Goal: Information Seeking & Learning: Learn about a topic

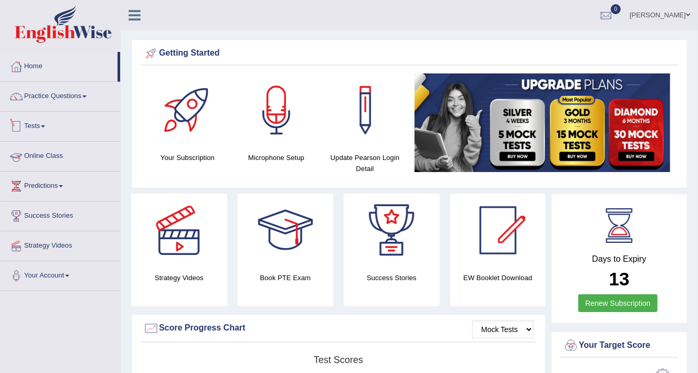
click at [44, 120] on link "Tests" at bounding box center [61, 125] width 120 height 26
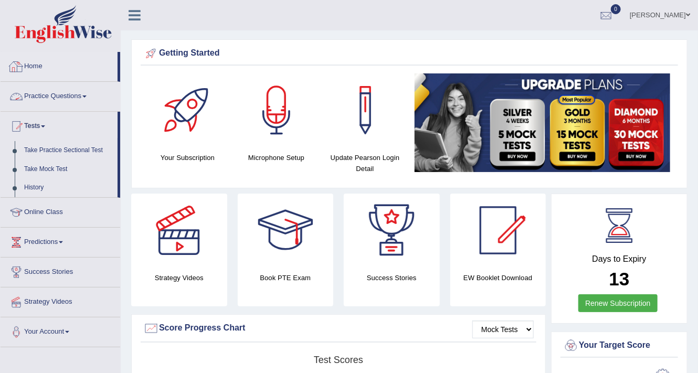
click at [48, 97] on link "Practice Questions" at bounding box center [61, 95] width 120 height 26
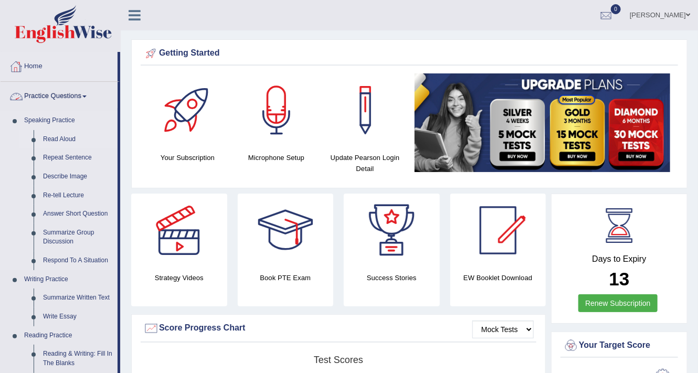
click at [65, 136] on link "Read Aloud" at bounding box center [77, 139] width 79 height 19
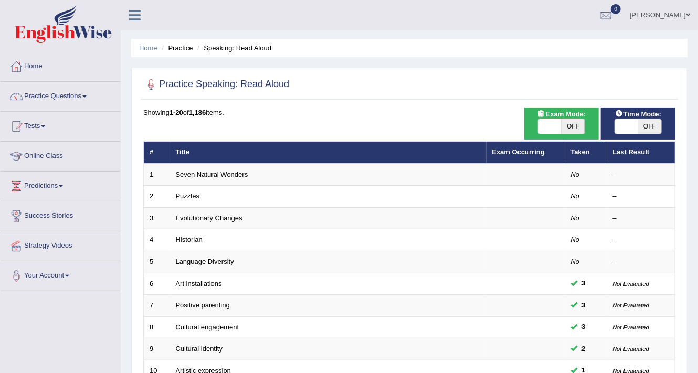
click at [559, 126] on span at bounding box center [550, 126] width 23 height 15
checkbox input "true"
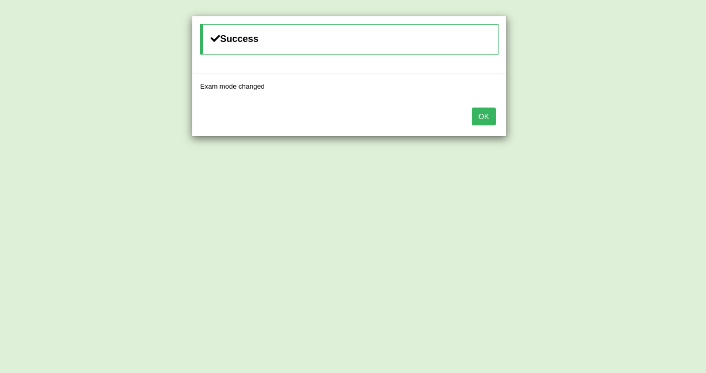
drag, startPoint x: 480, startPoint y: 115, endPoint x: 524, endPoint y: 118, distance: 43.7
click at [481, 115] on button "OK" at bounding box center [484, 117] width 24 height 18
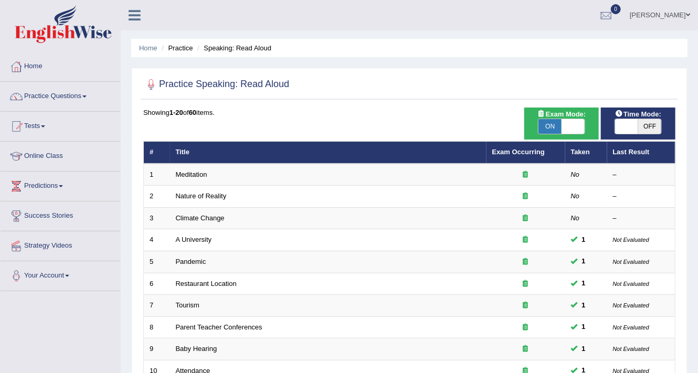
click at [636, 127] on span at bounding box center [626, 126] width 23 height 15
checkbox input "true"
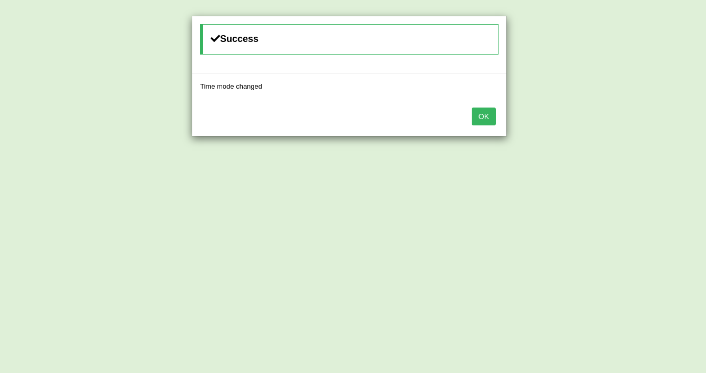
click at [483, 109] on button "OK" at bounding box center [484, 117] width 24 height 18
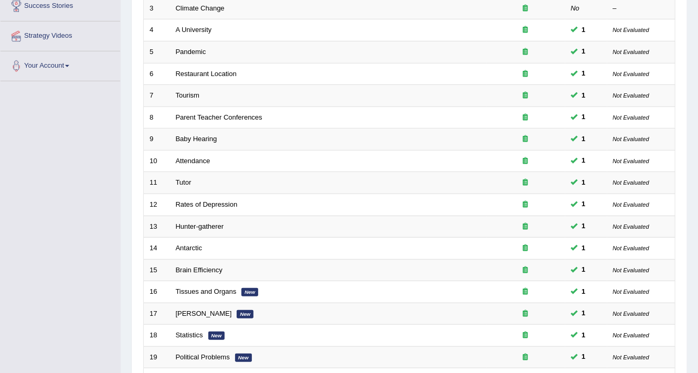
scroll to position [319, 0]
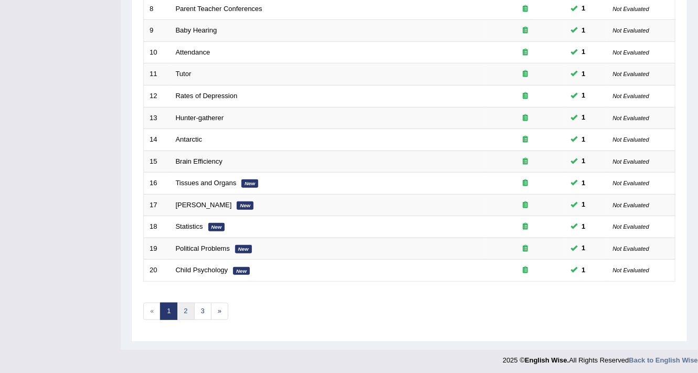
click at [186, 309] on link "2" at bounding box center [185, 311] width 17 height 17
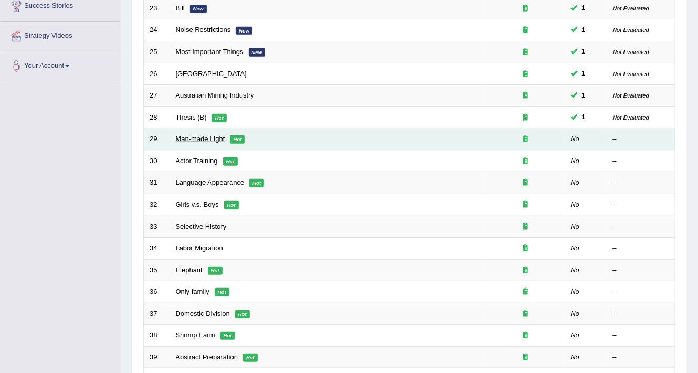
click at [193, 135] on link "Man-made Light" at bounding box center [200, 139] width 49 height 8
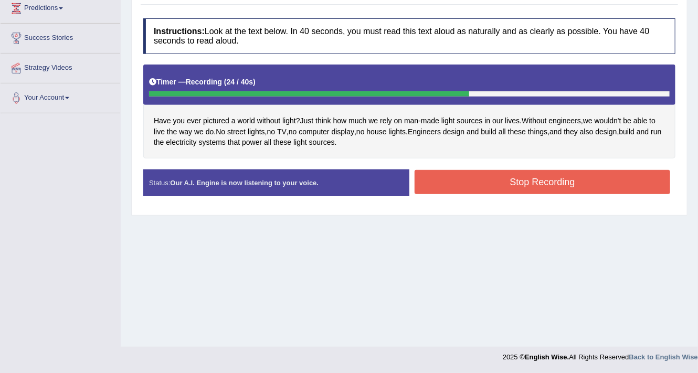
drag, startPoint x: 559, startPoint y: 170, endPoint x: 559, endPoint y: 176, distance: 6.3
click at [559, 175] on button "Stop Recording" at bounding box center [543, 182] width 256 height 24
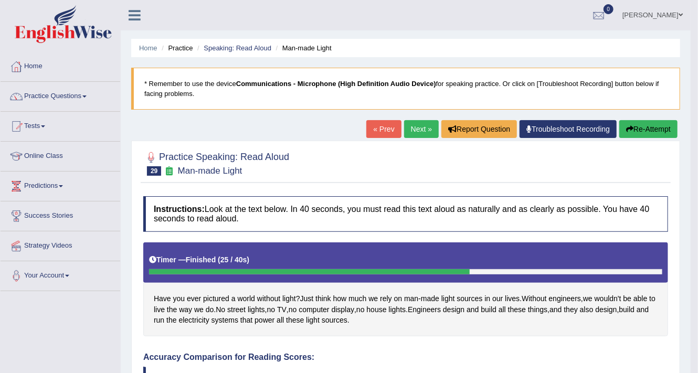
click at [420, 124] on link "Next »" at bounding box center [421, 129] width 35 height 18
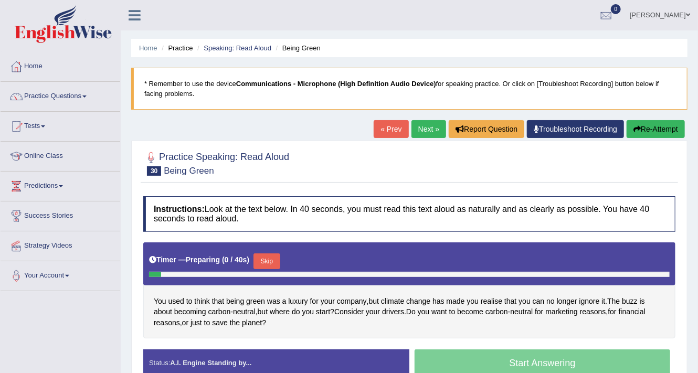
scroll to position [178, 0]
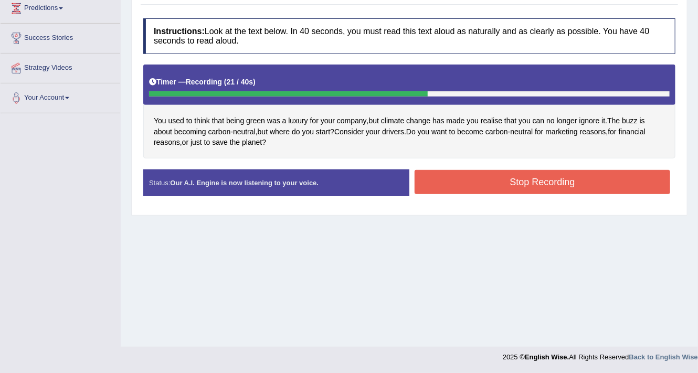
click at [444, 173] on button "Stop Recording" at bounding box center [543, 182] width 256 height 24
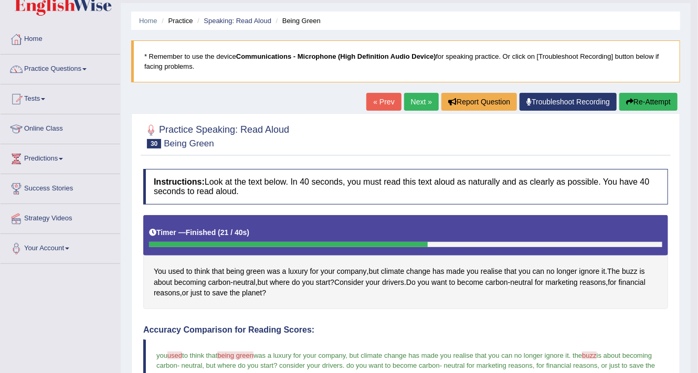
scroll to position [0, 0]
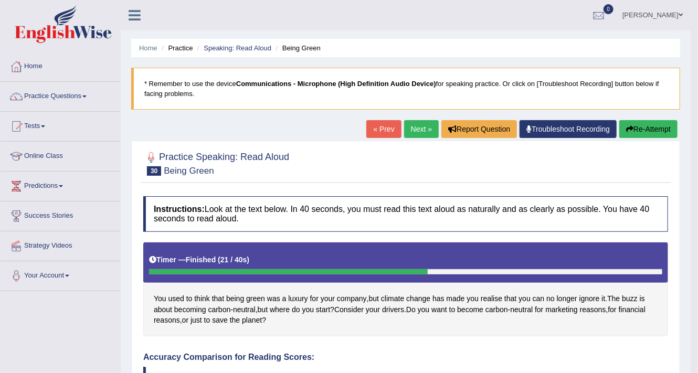
click at [420, 130] on link "Next »" at bounding box center [421, 129] width 35 height 18
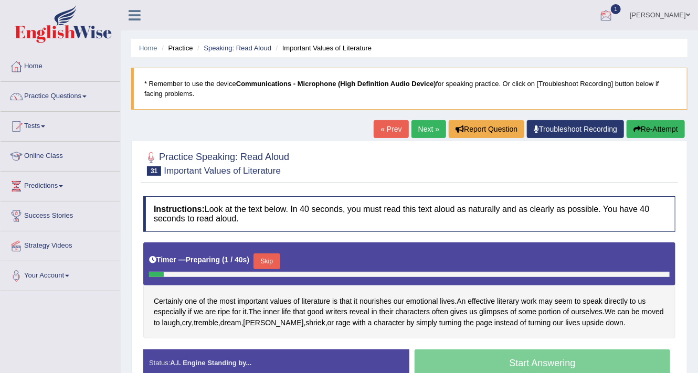
click at [614, 11] on div at bounding box center [607, 16] width 16 height 16
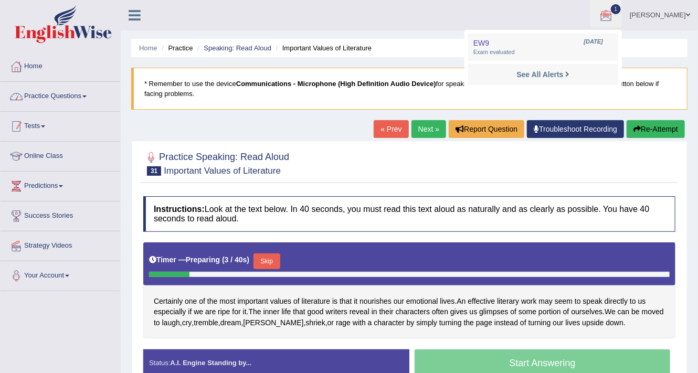
click at [42, 128] on link "Tests" at bounding box center [61, 125] width 120 height 26
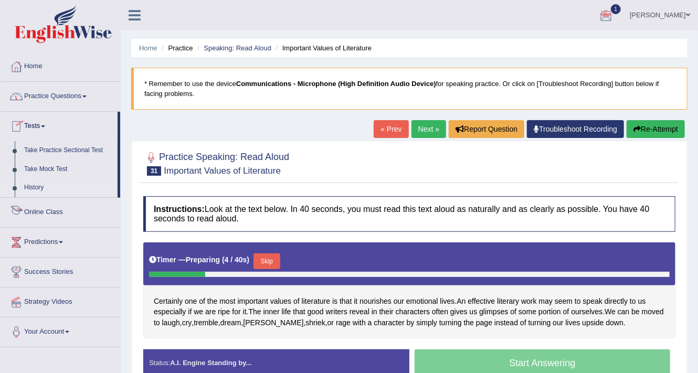
click at [39, 184] on link "History" at bounding box center [68, 188] width 98 height 19
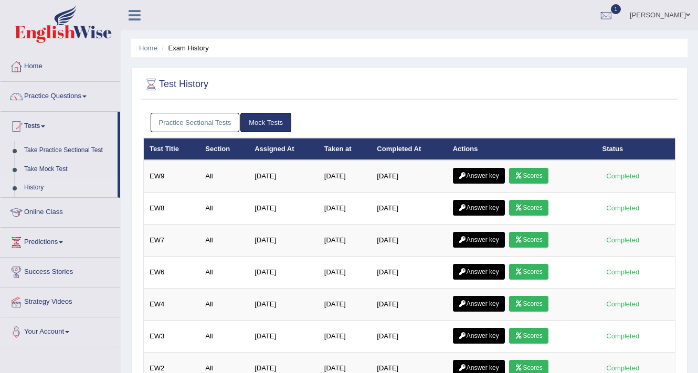
scroll to position [42, 0]
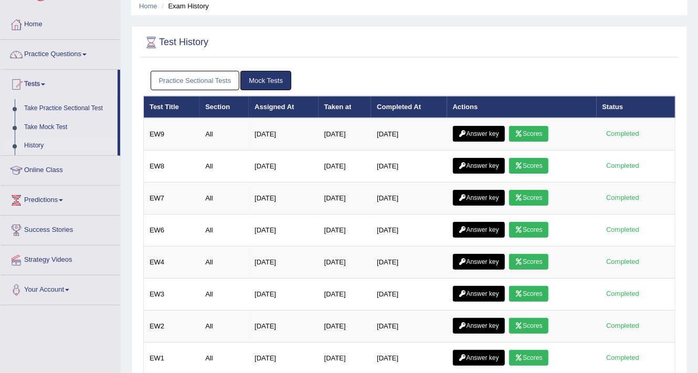
click at [534, 131] on link "Scores" at bounding box center [528, 134] width 39 height 16
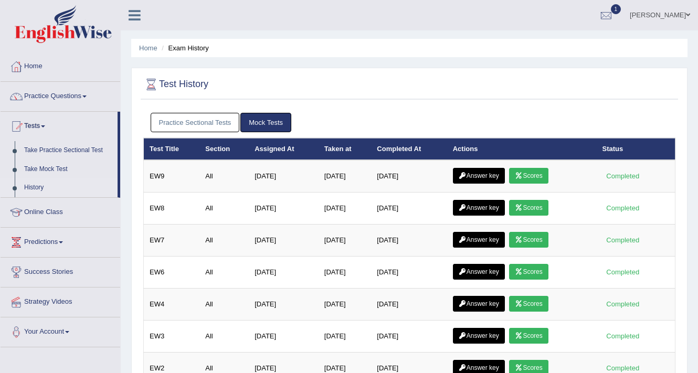
scroll to position [42, 0]
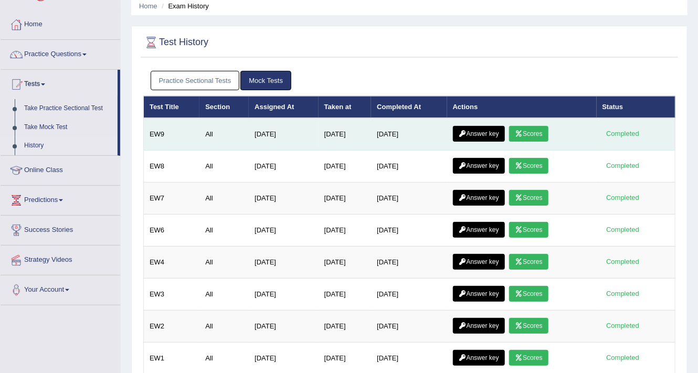
drag, startPoint x: 0, startPoint y: 0, endPoint x: 480, endPoint y: 128, distance: 497.3
click at [481, 128] on link "Answer key" at bounding box center [479, 134] width 52 height 16
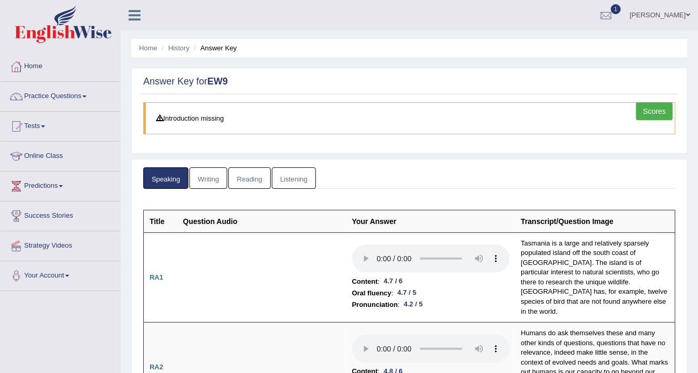
click at [205, 171] on link "Writing" at bounding box center [209, 179] width 38 height 22
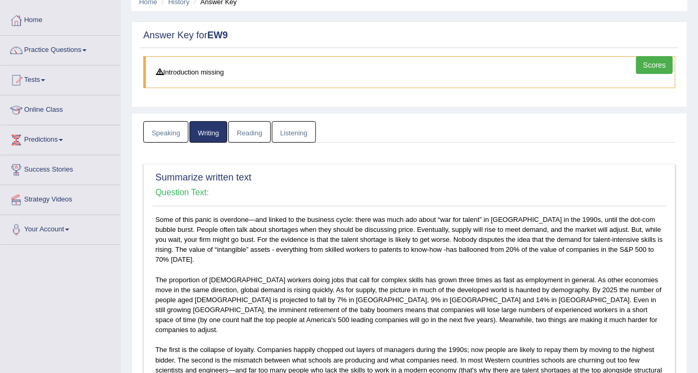
scroll to position [294, 0]
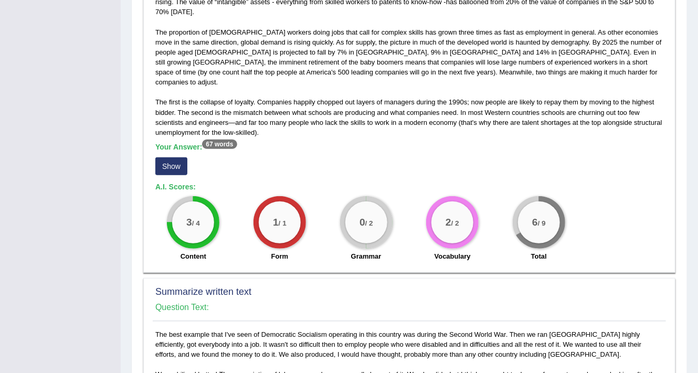
click at [169, 158] on button "Show" at bounding box center [171, 167] width 32 height 18
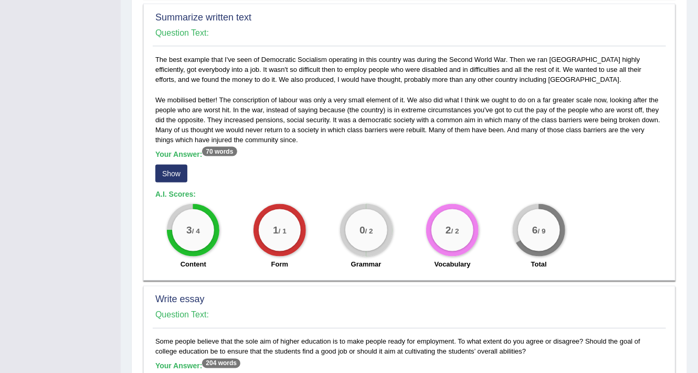
scroll to position [588, 0]
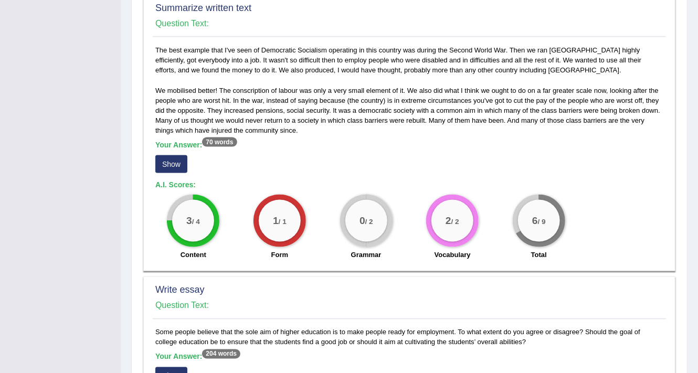
click at [170, 155] on button "Show" at bounding box center [171, 164] width 32 height 18
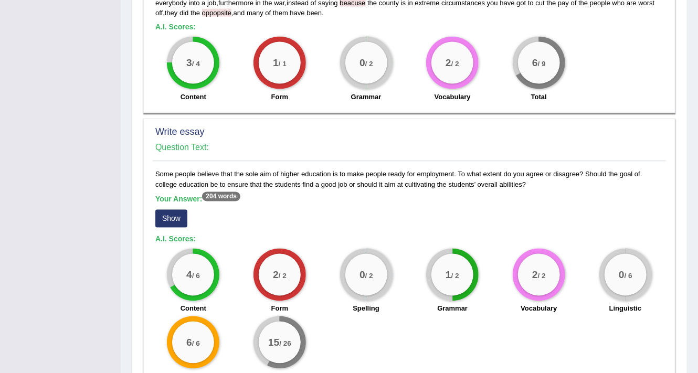
scroll to position [756, 0]
click at [168, 210] on button "Show" at bounding box center [171, 219] width 32 height 18
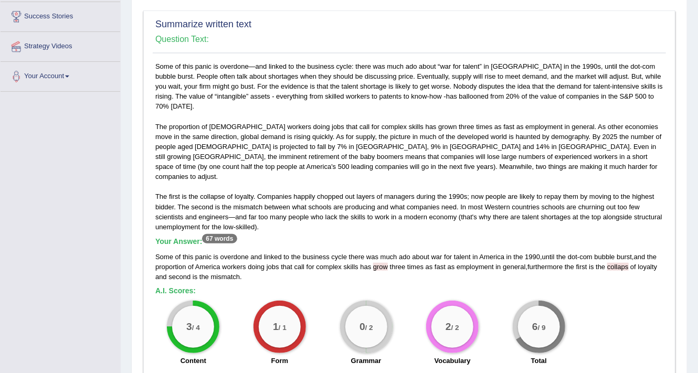
scroll to position [0, 0]
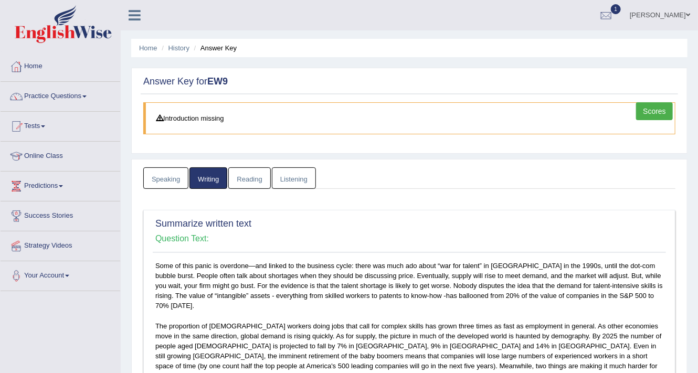
click at [250, 172] on link "Reading" at bounding box center [249, 179] width 42 height 22
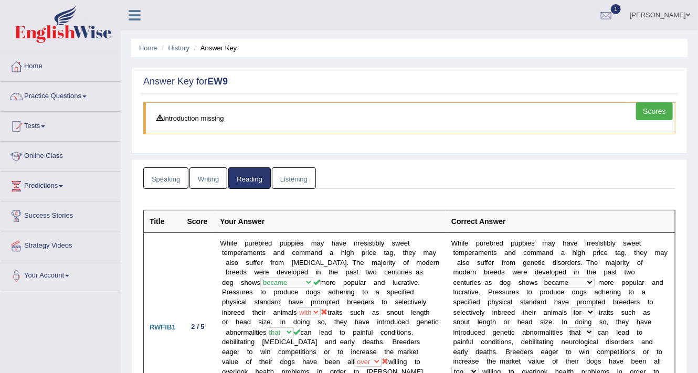
click at [302, 178] on link "Listening" at bounding box center [294, 179] width 44 height 22
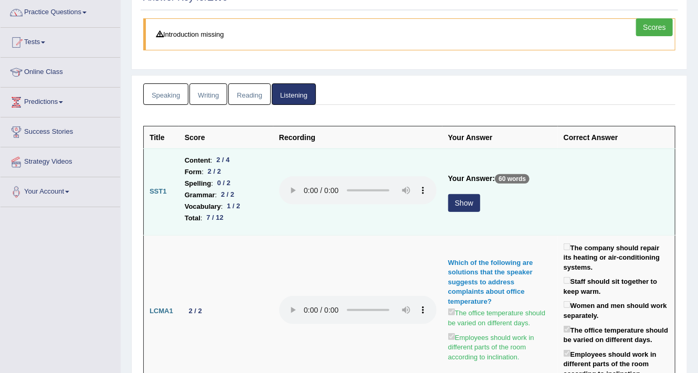
scroll to position [126, 0]
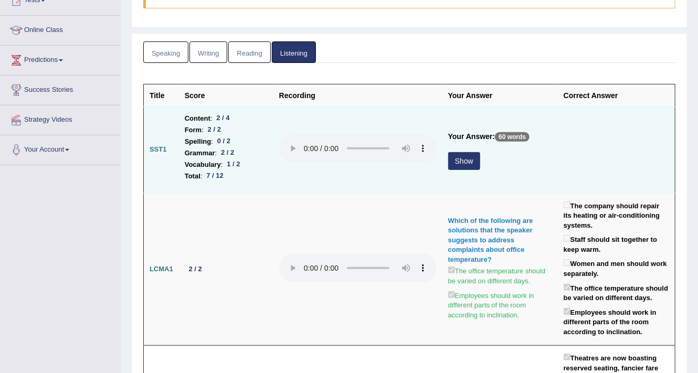
click at [463, 160] on button "Show" at bounding box center [464, 161] width 32 height 18
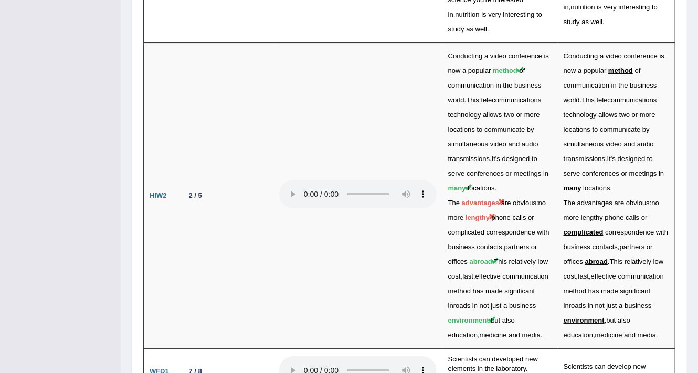
scroll to position [3397, 0]
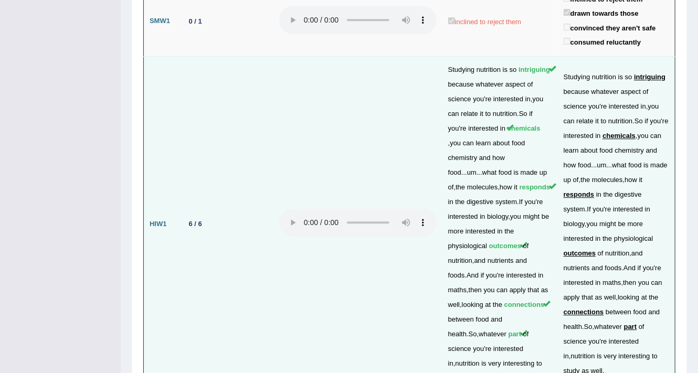
drag, startPoint x: 263, startPoint y: 118, endPoint x: 281, endPoint y: 162, distance: 48.0
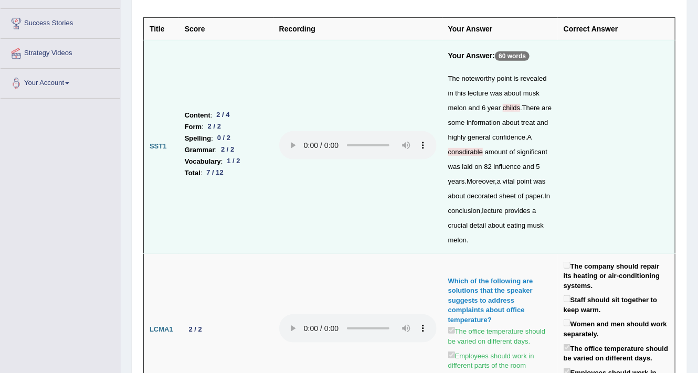
scroll to position [204, 0]
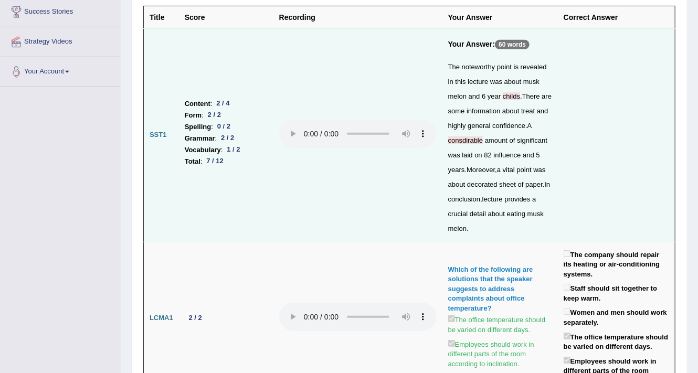
drag, startPoint x: 515, startPoint y: 44, endPoint x: 582, endPoint y: 44, distance: 67.2
click at [532, 44] on h5 "Your Answer: 60 words" at bounding box center [500, 47] width 104 height 15
click at [613, 37] on td at bounding box center [617, 135] width 118 height 214
drag, startPoint x: 613, startPoint y: 38, endPoint x: 602, endPoint y: 59, distance: 23.0
click at [611, 44] on td at bounding box center [617, 135] width 118 height 214
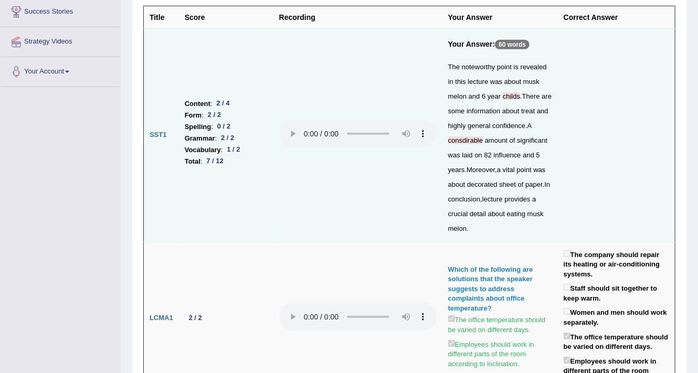
drag, startPoint x: 602, startPoint y: 59, endPoint x: 601, endPoint y: 99, distance: 39.9
click at [600, 81] on td at bounding box center [617, 135] width 118 height 214
click at [608, 139] on td at bounding box center [617, 135] width 118 height 214
click at [605, 144] on td at bounding box center [617, 135] width 118 height 214
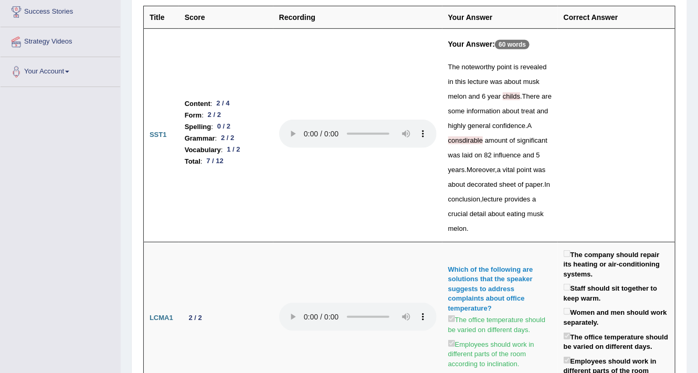
drag, startPoint x: 605, startPoint y: 144, endPoint x: 526, endPoint y: 146, distance: 79.3
click at [597, 145] on td at bounding box center [617, 135] width 118 height 214
click at [508, 151] on div "The noteworthy point is revealed in this lecture was about musk melon and 6 yea…" at bounding box center [500, 148] width 104 height 176
drag, startPoint x: 298, startPoint y: 55, endPoint x: 270, endPoint y: 122, distance: 73.2
click at [294, 69] on td at bounding box center [358, 135] width 169 height 214
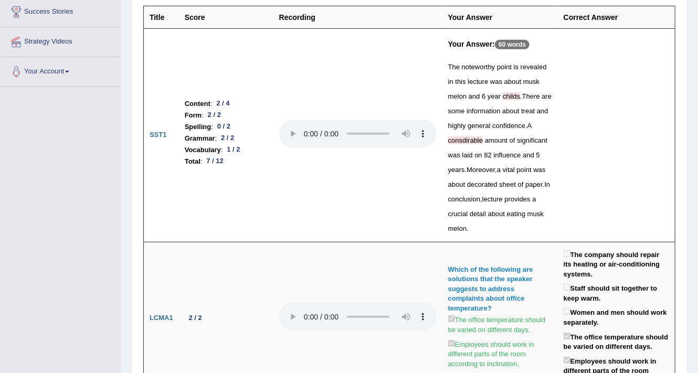
click at [256, 143] on ul "Content : 2 / 4 Form : 2 / 2 Spelling : 0 / 2 Grammar : 2 / 2 Vocabulary : 1 / …" at bounding box center [226, 132] width 83 height 69
drag, startPoint x: 172, startPoint y: 165, endPoint x: 242, endPoint y: 184, distance: 72.2
click at [185, 170] on tr "SST1 Content : 2 / 4 Form : 2 / 2 Spelling : 0 / 2 Grammar : 2 / 2 Vocabulary :…" at bounding box center [410, 135] width 532 height 214
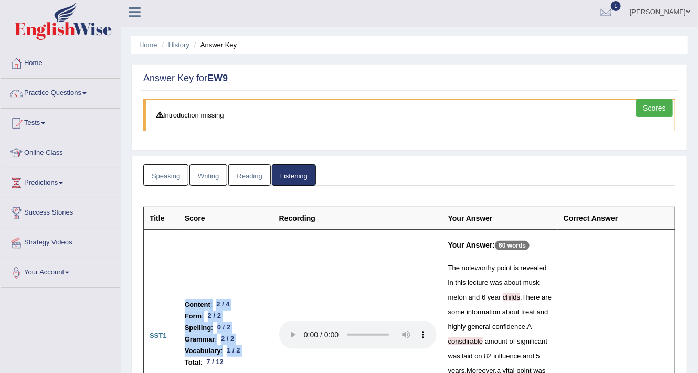
scroll to position [0, 0]
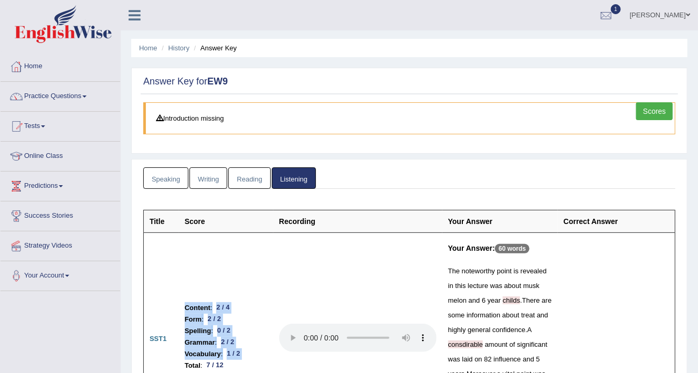
click at [174, 173] on link "Speaking" at bounding box center [165, 179] width 45 height 22
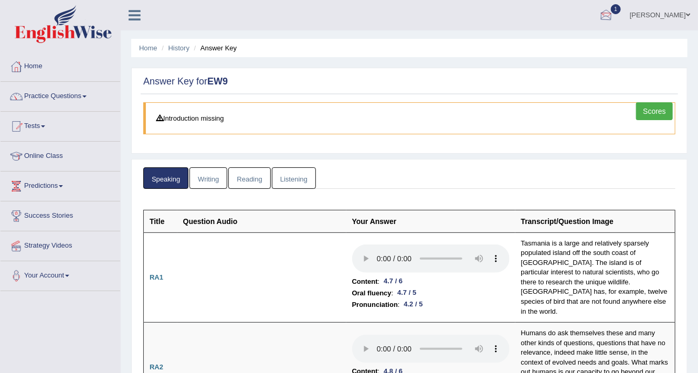
click at [614, 8] on div at bounding box center [607, 16] width 16 height 16
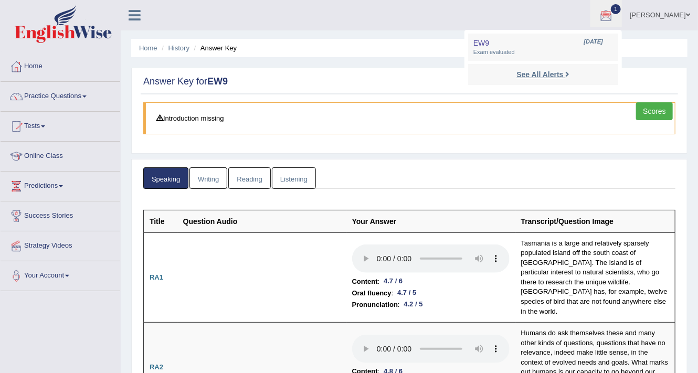
click at [562, 74] on strong "See All Alerts" at bounding box center [540, 74] width 47 height 8
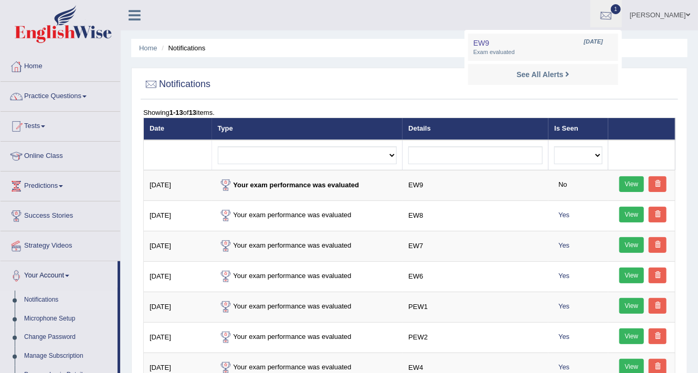
click at [614, 8] on div at bounding box center [607, 16] width 16 height 16
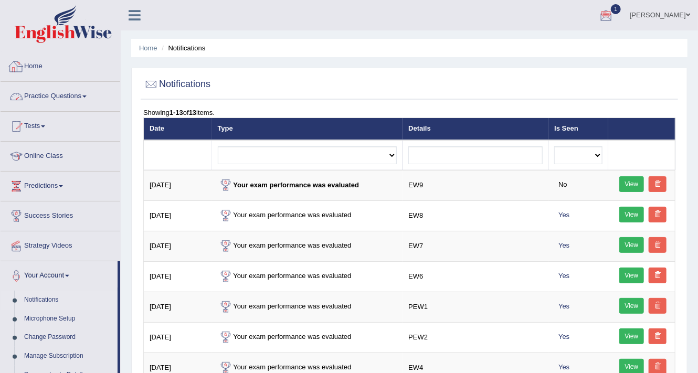
click at [20, 81] on li "Home" at bounding box center [61, 67] width 120 height 30
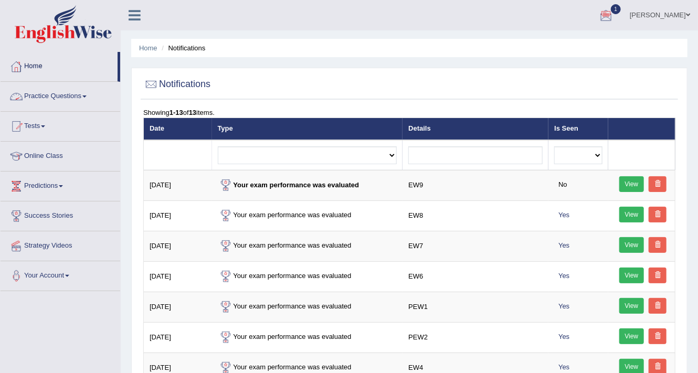
click at [36, 67] on link "Home" at bounding box center [59, 65] width 117 height 26
